Goal: Check status: Check status

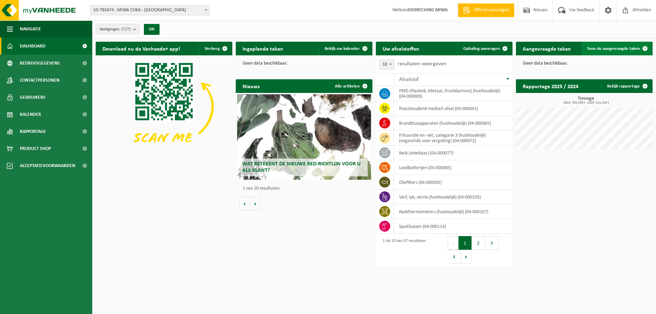
click at [602, 47] on span "Toon de aangevraagde taken" at bounding box center [613, 48] width 53 height 4
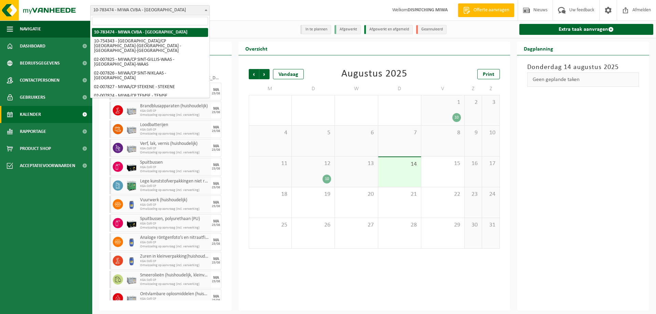
click at [204, 9] on span at bounding box center [206, 9] width 7 height 9
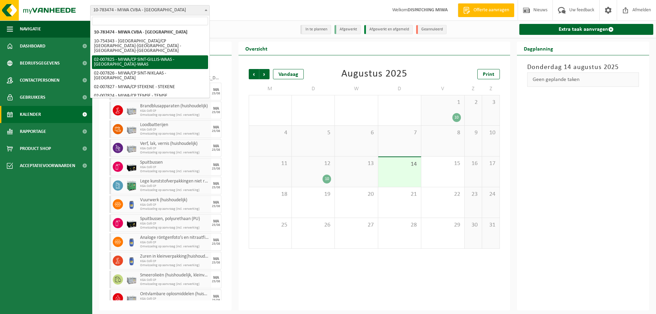
select select "27798"
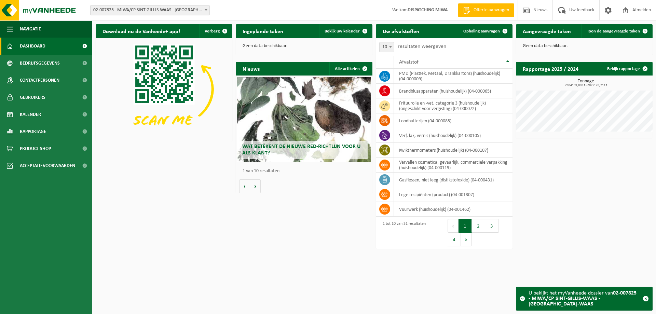
click at [538, 32] on h2 "Aangevraagde taken" at bounding box center [547, 30] width 62 height 13
click at [609, 30] on span "Toon de aangevraagde taken" at bounding box center [613, 31] width 53 height 4
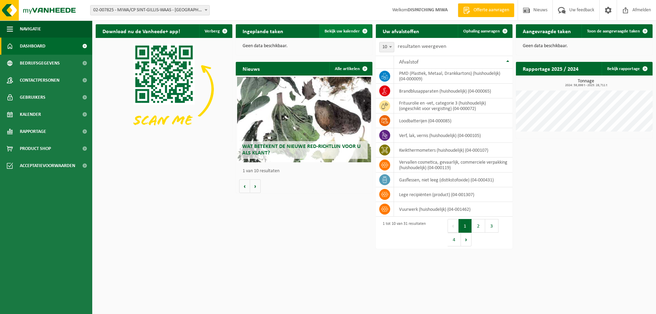
click at [343, 30] on span "Bekijk uw kalender" at bounding box center [342, 31] width 35 height 4
click at [345, 29] on span "Bekijk uw kalender" at bounding box center [342, 31] width 35 height 4
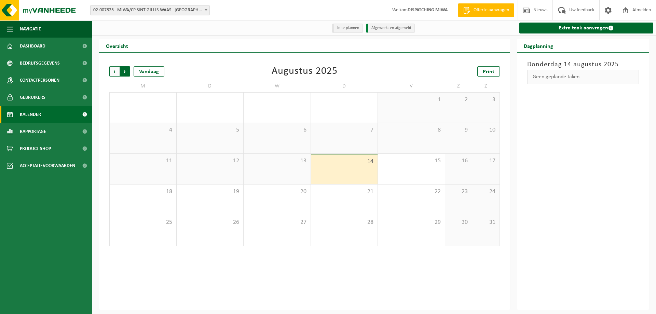
click at [111, 71] on span "Vorige" at bounding box center [114, 71] width 10 height 10
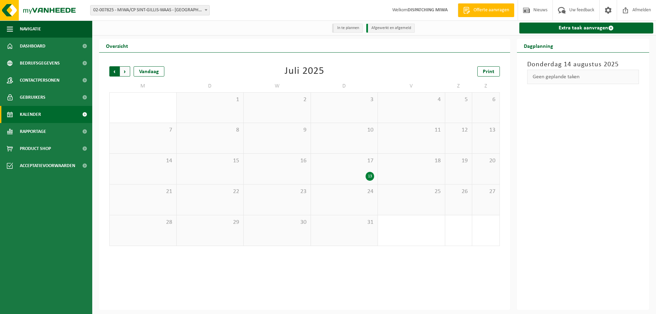
click at [124, 70] on span "Volgende" at bounding box center [125, 71] width 10 height 10
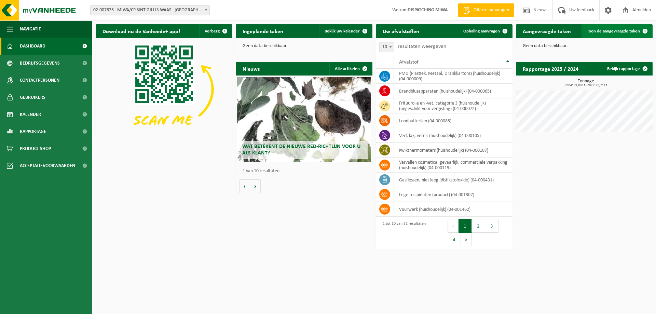
click at [620, 32] on span "Toon de aangevraagde taken" at bounding box center [613, 31] width 53 height 4
click at [615, 33] on span "Toon de aangevraagde taken" at bounding box center [613, 31] width 53 height 4
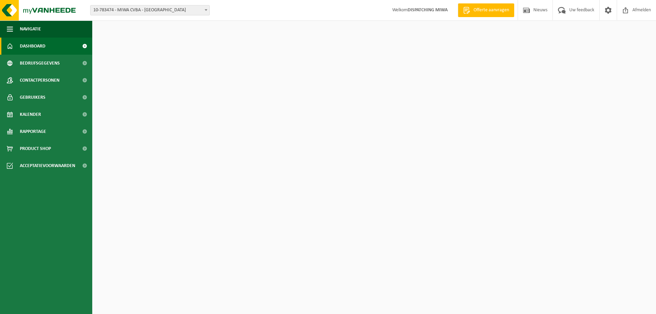
select select "27808"
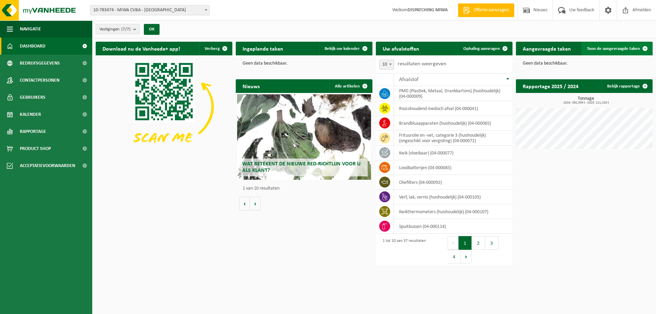
click at [616, 46] on span "Toon de aangevraagde taken" at bounding box center [613, 48] width 53 height 4
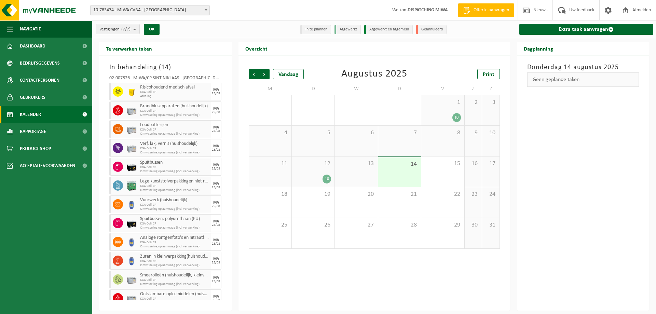
click at [207, 10] on b at bounding box center [206, 10] width 3 height 2
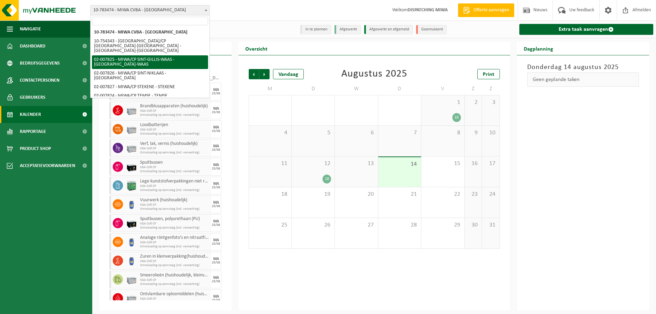
select select "27798"
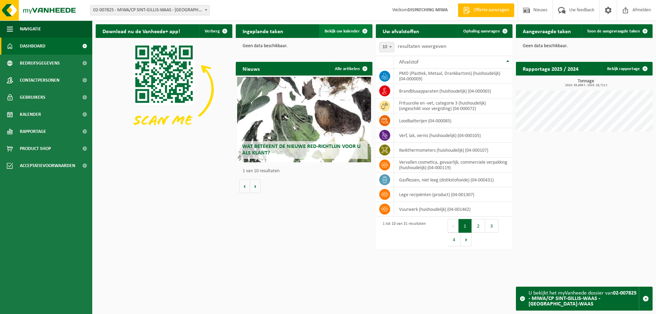
click at [350, 32] on span "Bekijk uw kalender" at bounding box center [342, 31] width 35 height 4
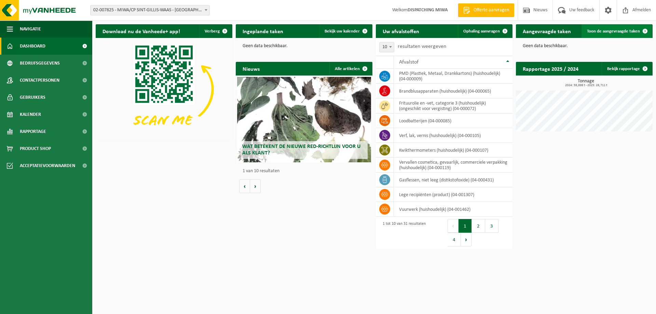
click at [606, 32] on span "Toon de aangevraagde taken" at bounding box center [613, 31] width 53 height 4
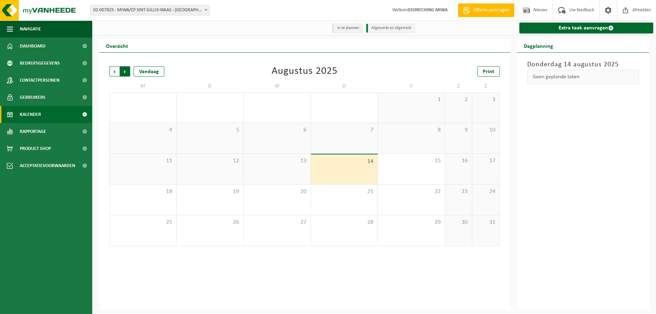
click at [110, 72] on span "Vorige" at bounding box center [114, 71] width 10 height 10
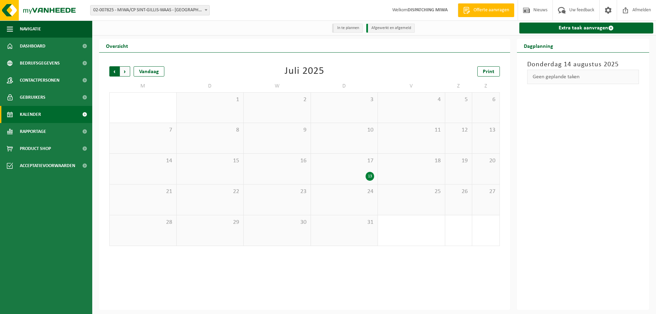
click at [126, 71] on span "Volgende" at bounding box center [125, 71] width 10 height 10
